Goal: Task Accomplishment & Management: Use online tool/utility

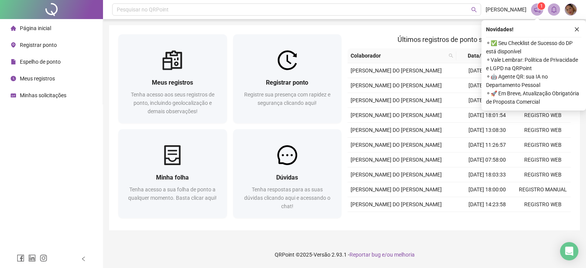
click at [577, 29] on icon "close" at bounding box center [576, 29] width 5 height 5
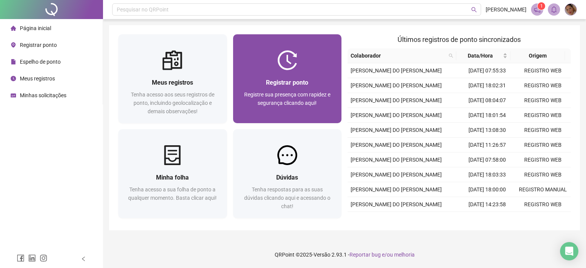
click at [277, 84] on span "Registrar ponto" at bounding box center [287, 82] width 42 height 7
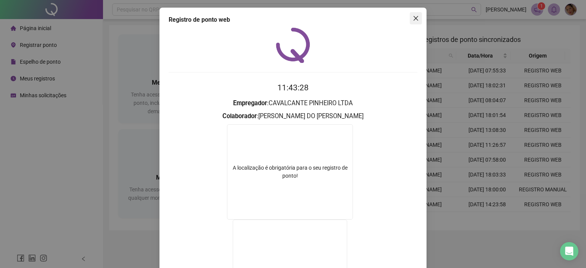
click at [414, 17] on icon "close" at bounding box center [416, 18] width 5 height 5
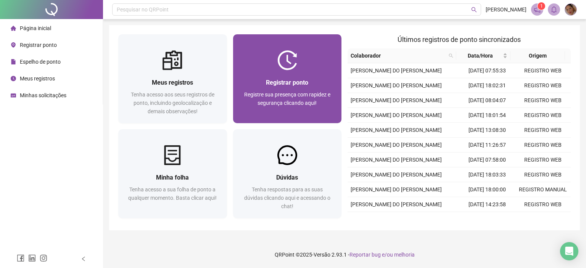
click at [298, 81] on span "Registrar ponto" at bounding box center [287, 82] width 42 height 7
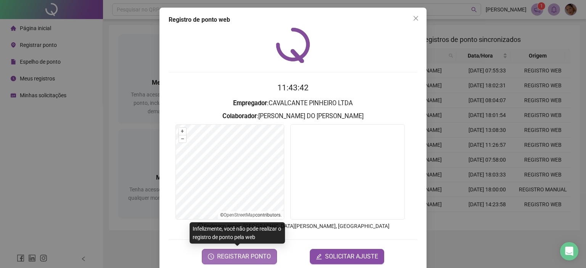
click at [250, 255] on span "REGISTRAR PONTO" at bounding box center [244, 256] width 54 height 9
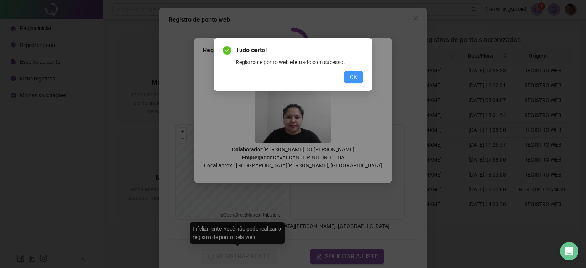
click at [352, 73] on span "OK" at bounding box center [353, 77] width 7 height 8
